Goal: Information Seeking & Learning: Learn about a topic

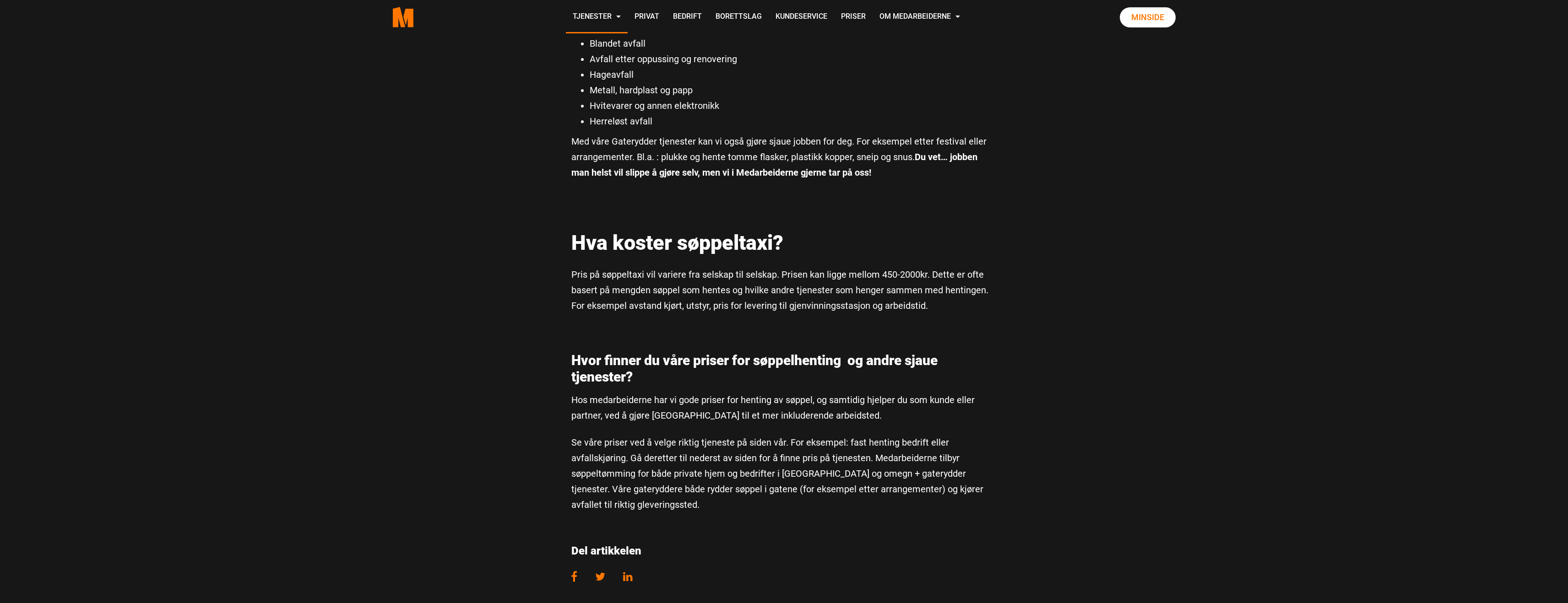
scroll to position [1768, 0]
click at [565, 87] on div "Hva slags søppel henter søppeltaxi? Søppeltaxi bedrifter kan selv velge hva sla…" at bounding box center [784, 55] width 439 height 271
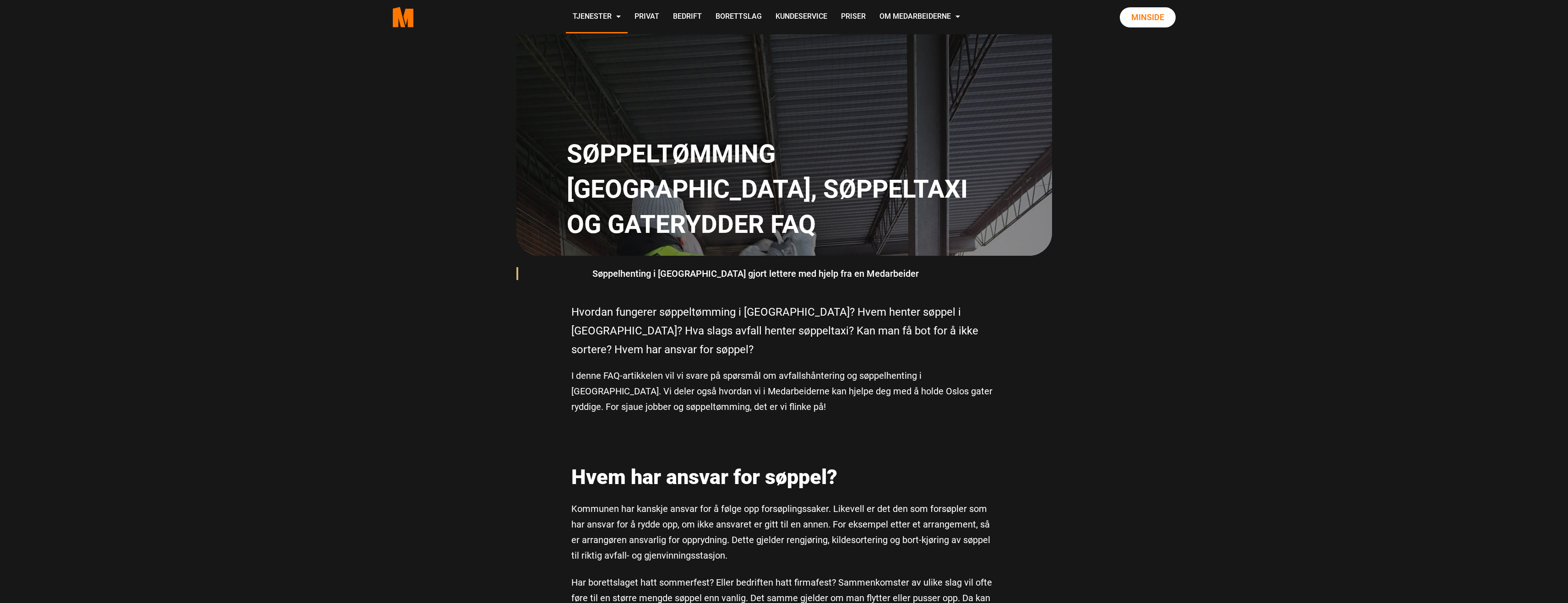
scroll to position [0, 0]
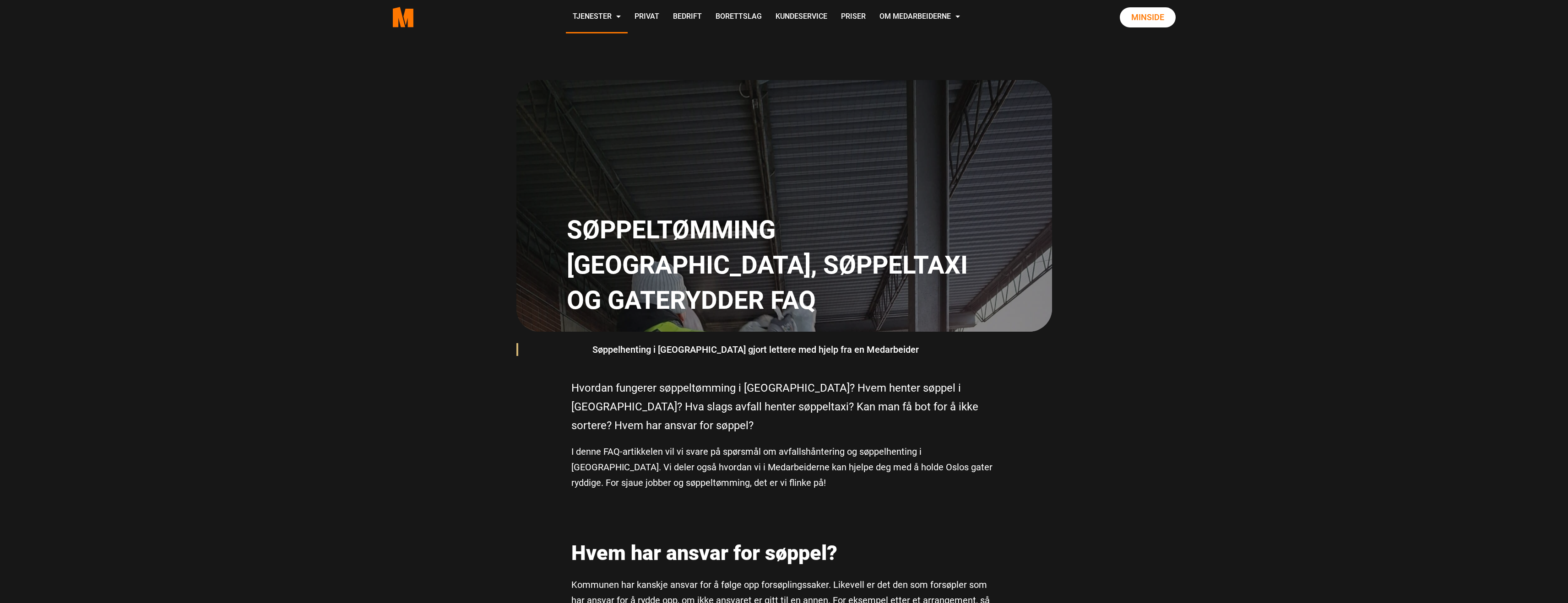
click at [449, 92] on div "Søppeltømming Oslo, søppeltaxi og gaterydder FAQ Søppelhenting i Oslo gjort let…" at bounding box center [784, 206] width 1568 height 344
click at [407, 19] on icon ".cls-1{filter:url(#drop-shadow-2)}.cls-1,.cls-2{fill:#ff7700;stroke-width:0px}.…" at bounding box center [403, 17] width 21 height 21
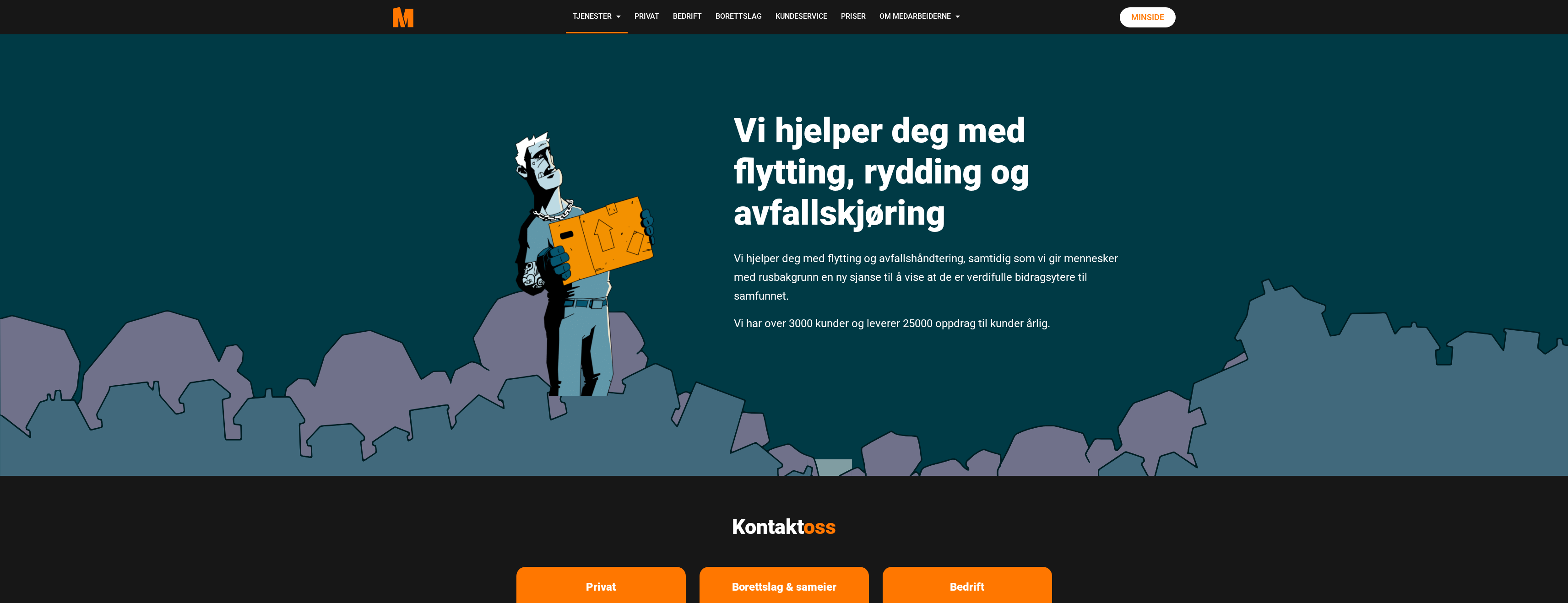
click at [803, 125] on h1 "Vi hjelper deg med flytting, rydding og avfallskjøring" at bounding box center [928, 172] width 387 height 124
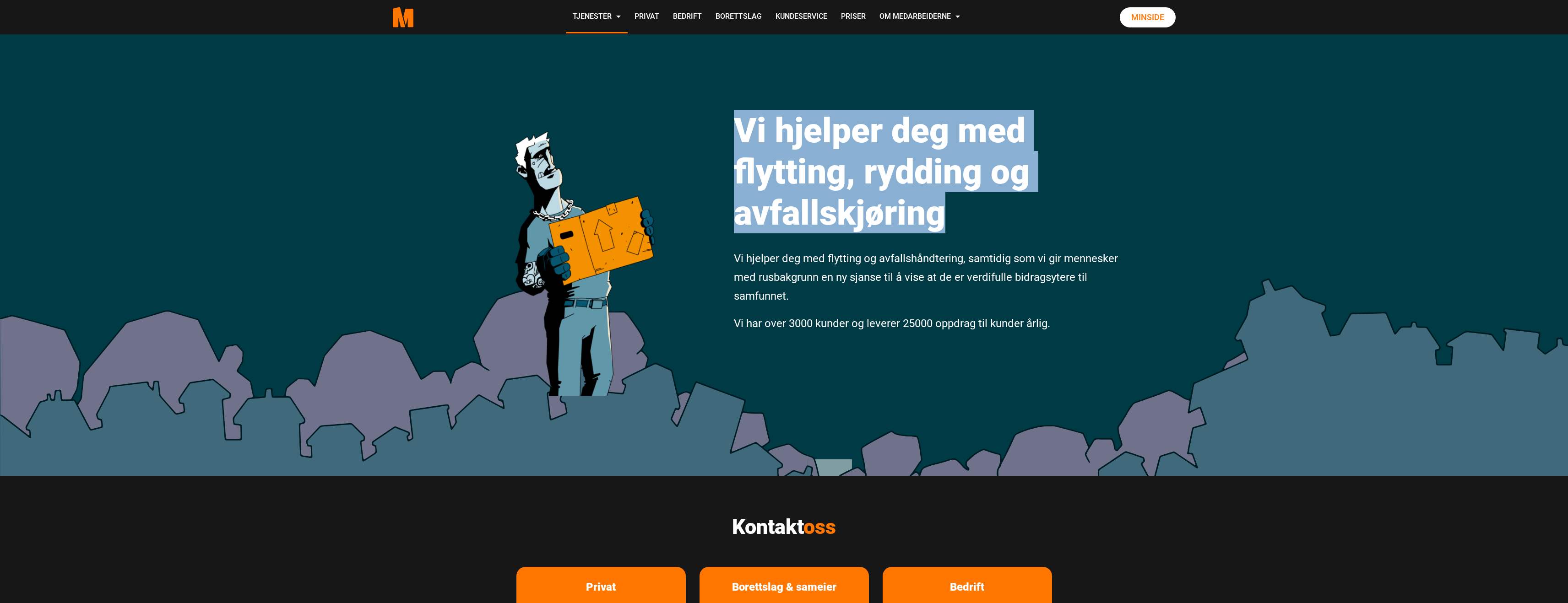
click at [803, 125] on h1 "Vi hjelper deg med flytting, rydding og avfallskjøring" at bounding box center [928, 172] width 387 height 124
click at [802, 125] on h1 "Vi hjelper deg med flytting, rydding og avfallskjøring" at bounding box center [928, 172] width 387 height 124
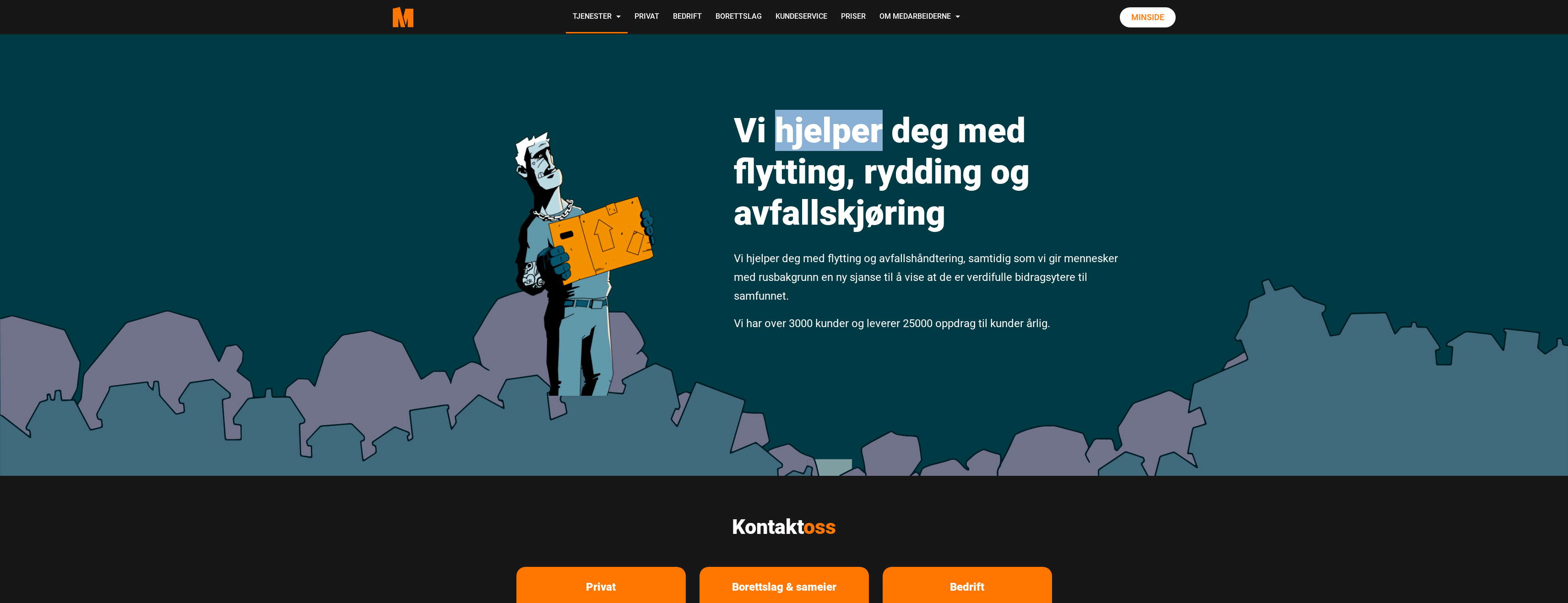
click at [802, 125] on h1 "Vi hjelper deg med flytting, rydding og avfallskjøring" at bounding box center [928, 172] width 387 height 124
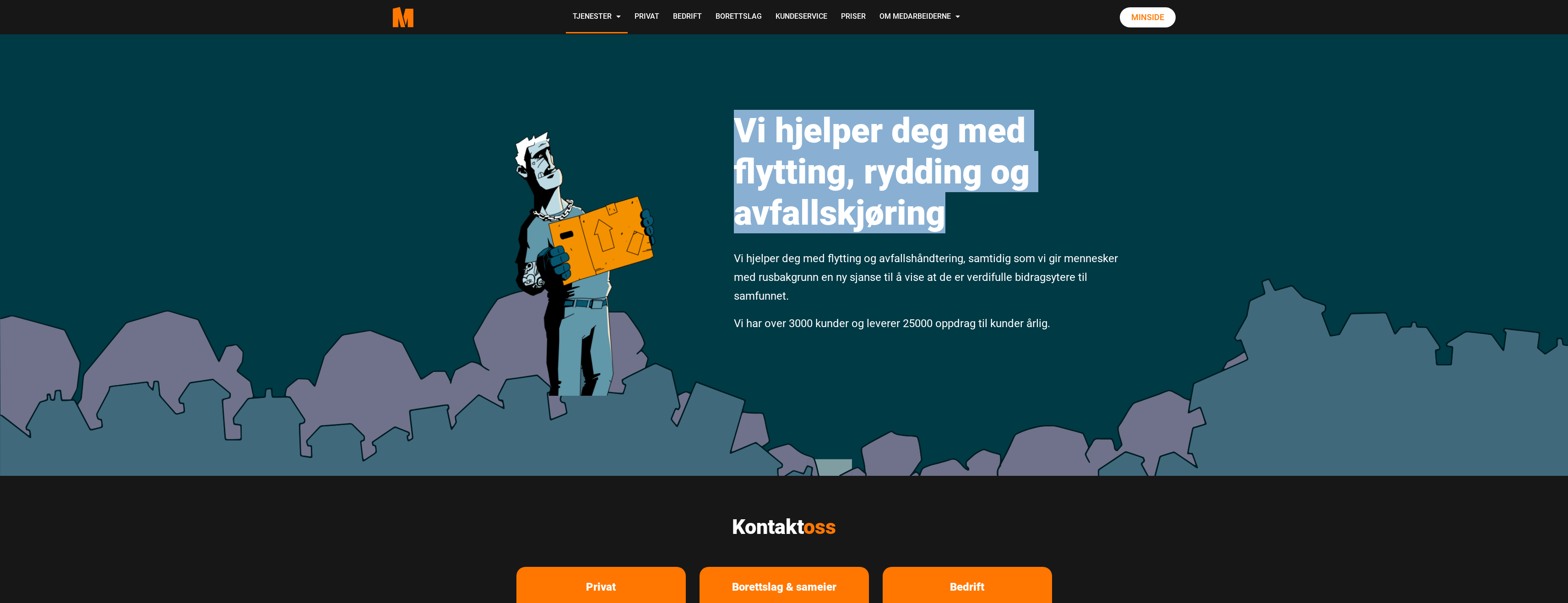
click at [802, 125] on h1 "Vi hjelper deg med flytting, rydding og avfallskjøring" at bounding box center [928, 172] width 387 height 124
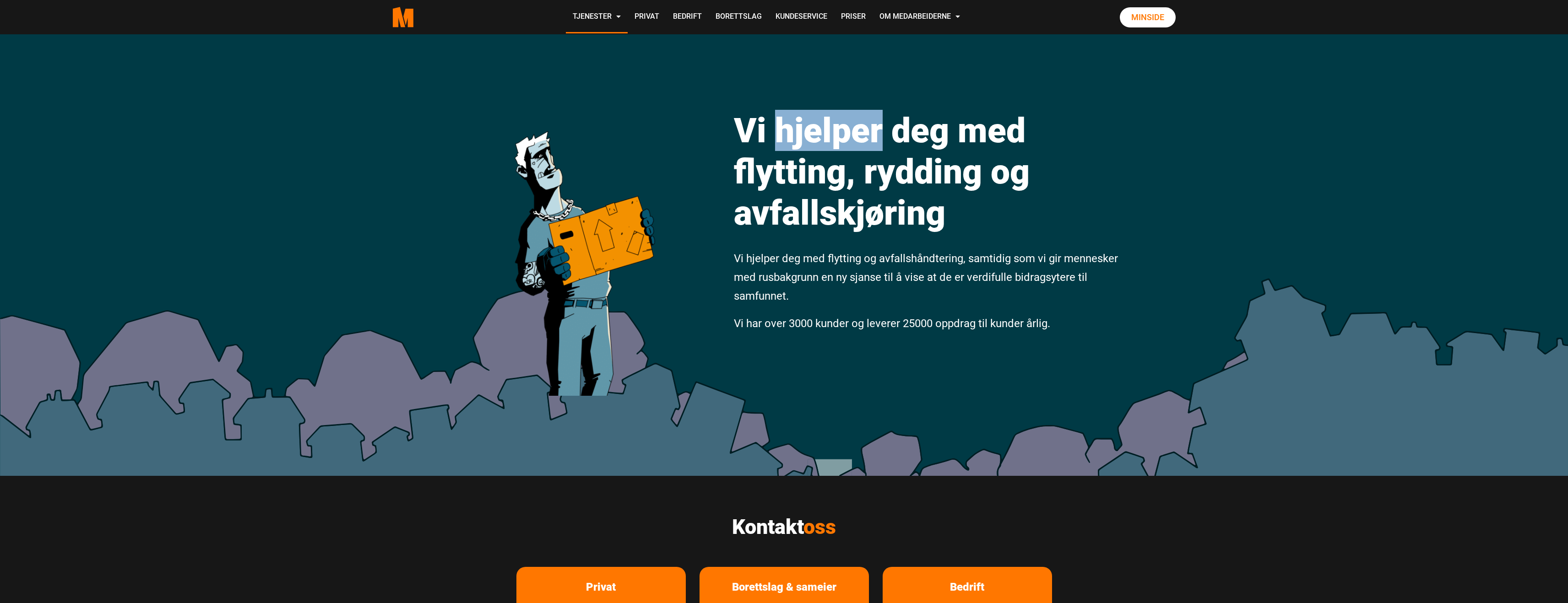
click at [802, 125] on h1 "Vi hjelper deg med flytting, rydding og avfallskjøring" at bounding box center [928, 172] width 387 height 124
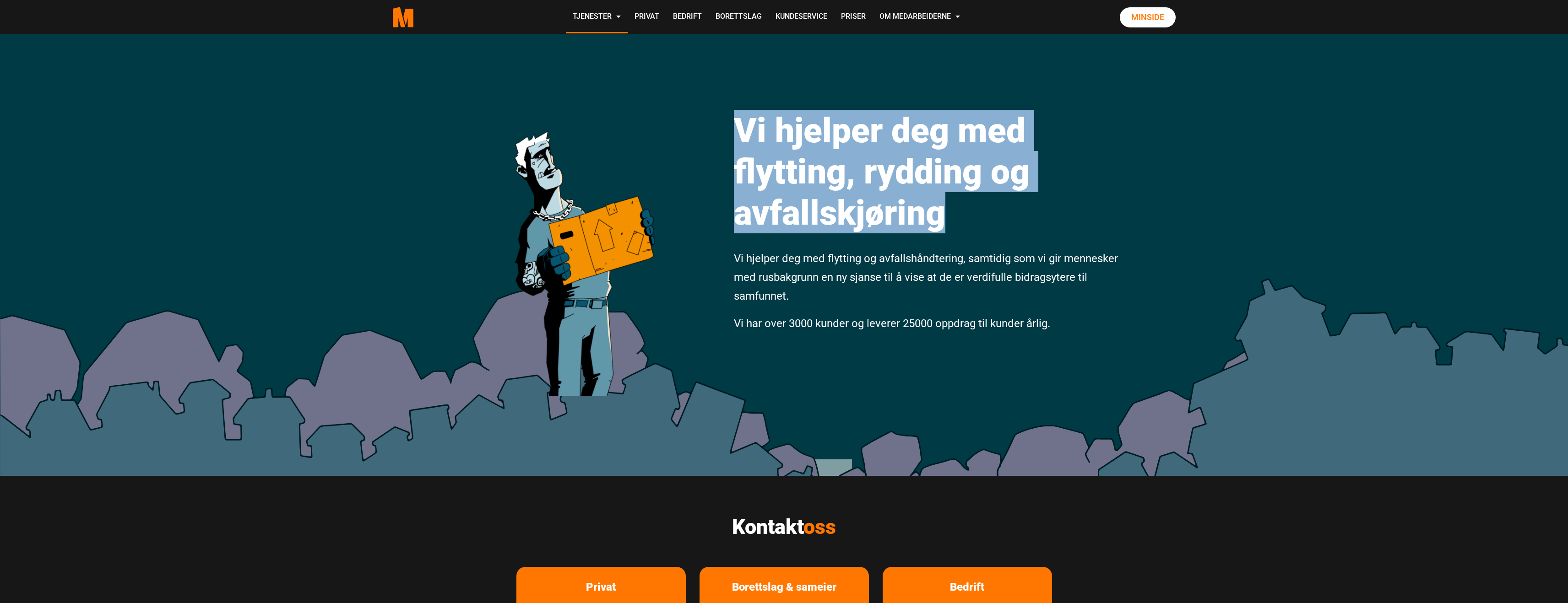
click at [802, 125] on h1 "Vi hjelper deg med flytting, rydding og avfallskjøring" at bounding box center [928, 172] width 387 height 124
click at [616, 236] on img at bounding box center [584, 243] width 158 height 307
click at [569, 158] on img at bounding box center [584, 243] width 158 height 307
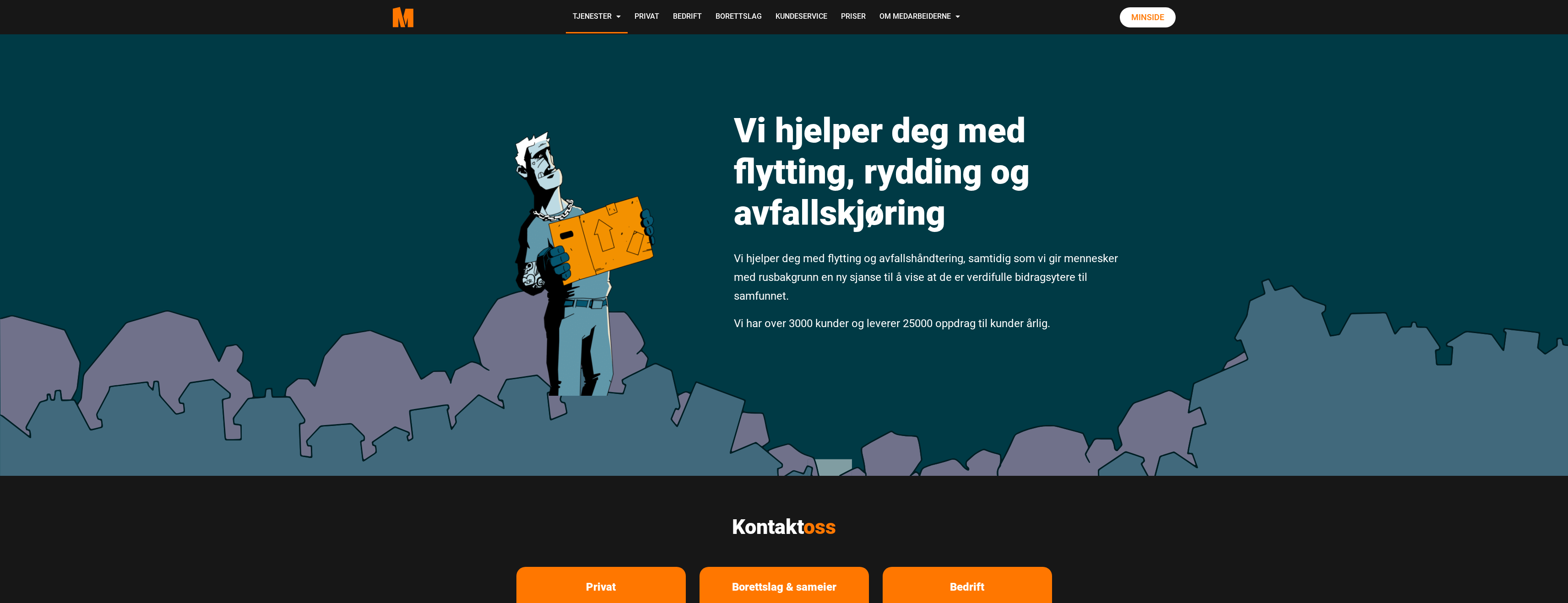
click at [418, 24] on div ".cls-1{filter:url(#drop-shadow-2)}.cls-1,.cls-2{fill:#ff7700;stroke-width:0px}.…" at bounding box center [403, 17] width 35 height 34
click at [408, 21] on polygon "Medarbeiderne start page" at bounding box center [408, 18] width 10 height 19
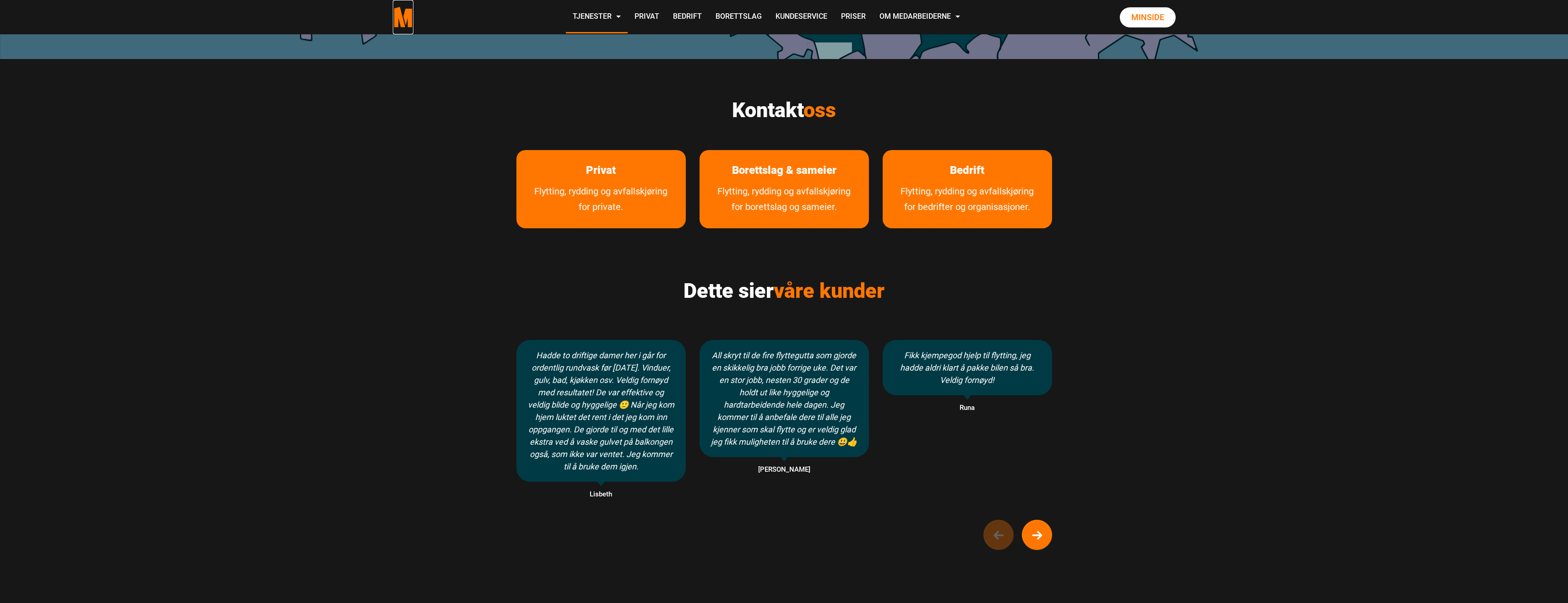
scroll to position [416, 0]
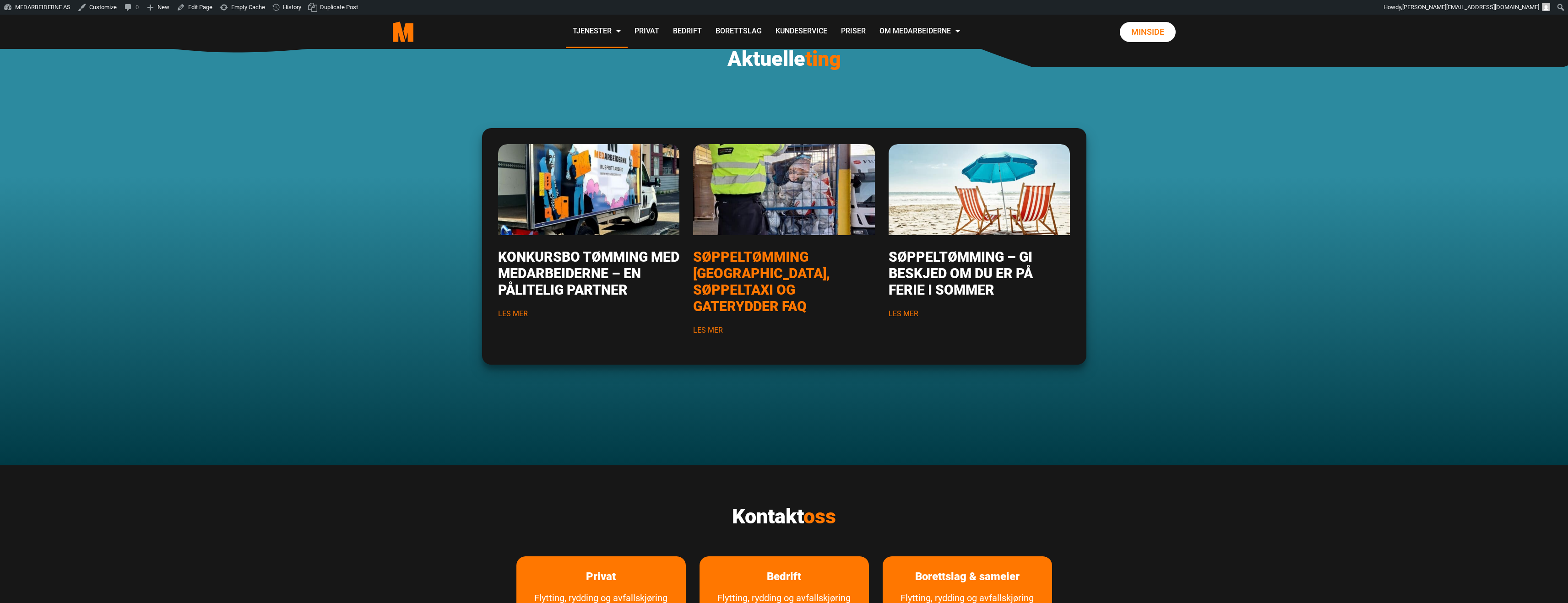
scroll to position [1171, 0]
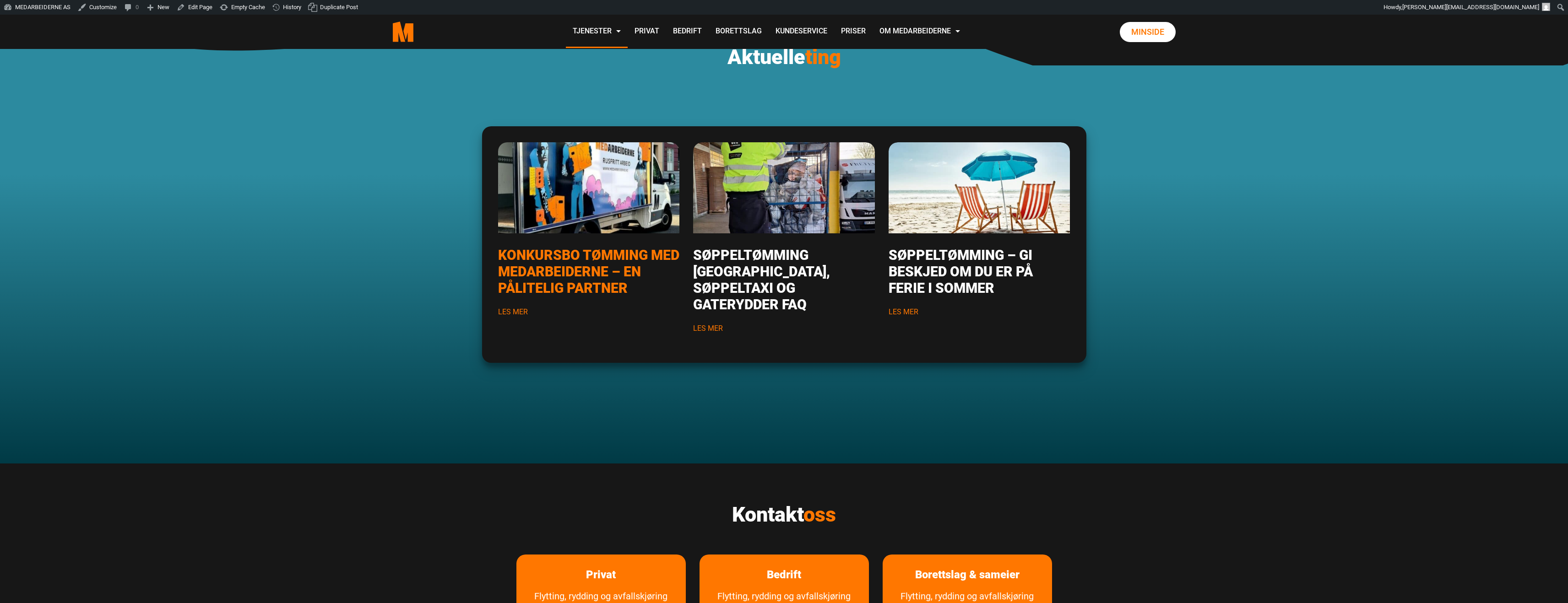
click at [583, 192] on img "Les mer om Konkursbo tømming med Medarbeiderne – en pålitelig partner" at bounding box center [589, 187] width 218 height 109
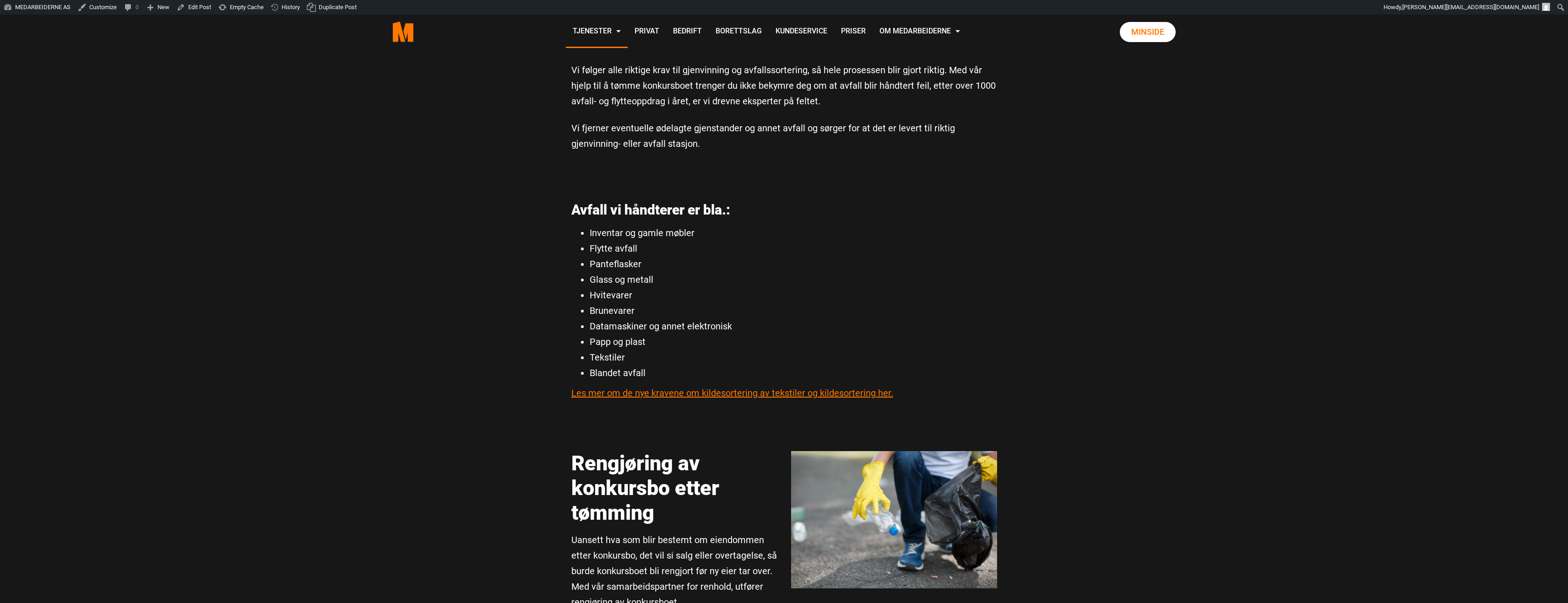
scroll to position [1185, 0]
